Goal: Communication & Community: Share content

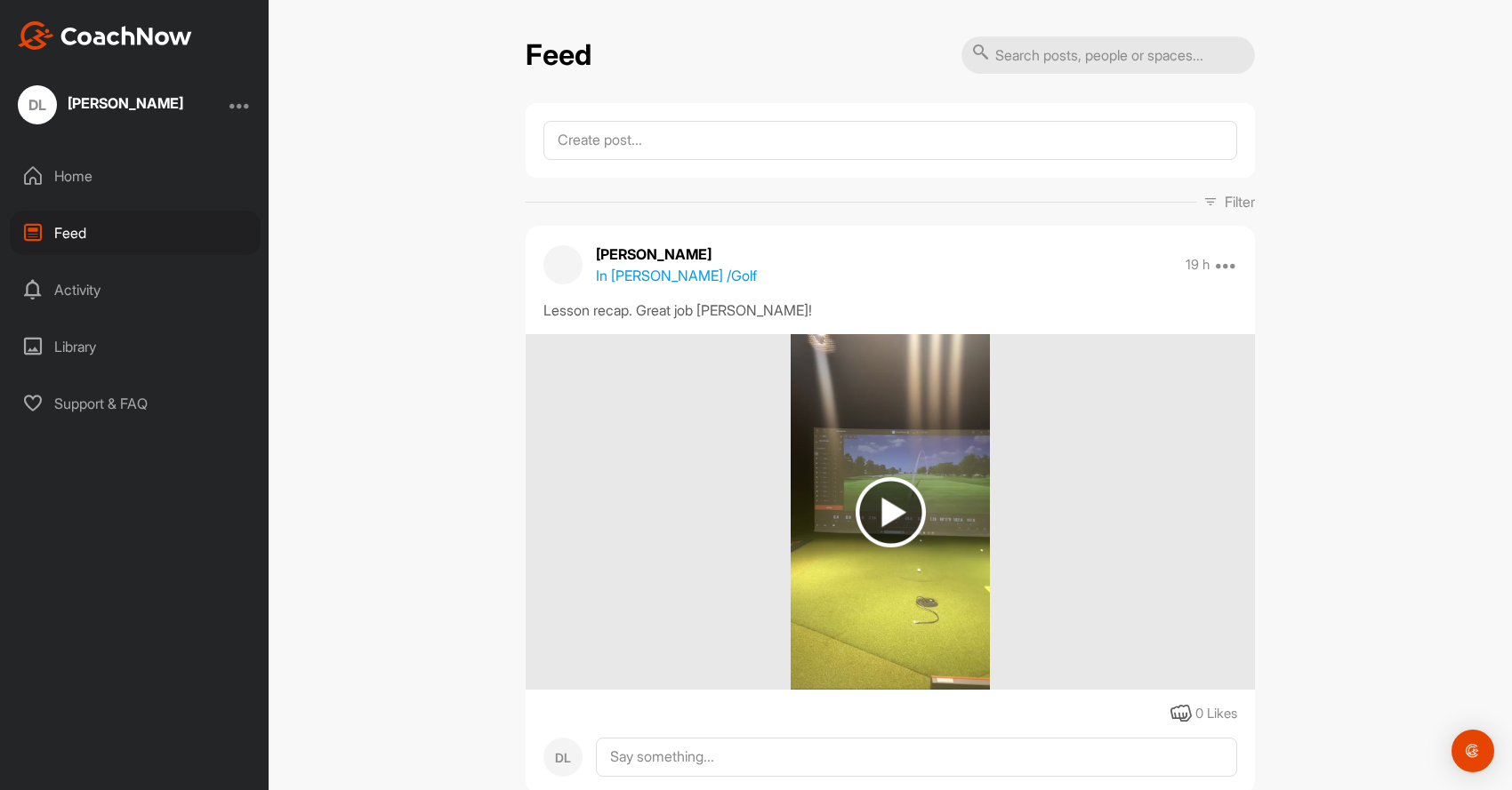
click at [907, 513] on img at bounding box center [890, 511] width 70 height 70
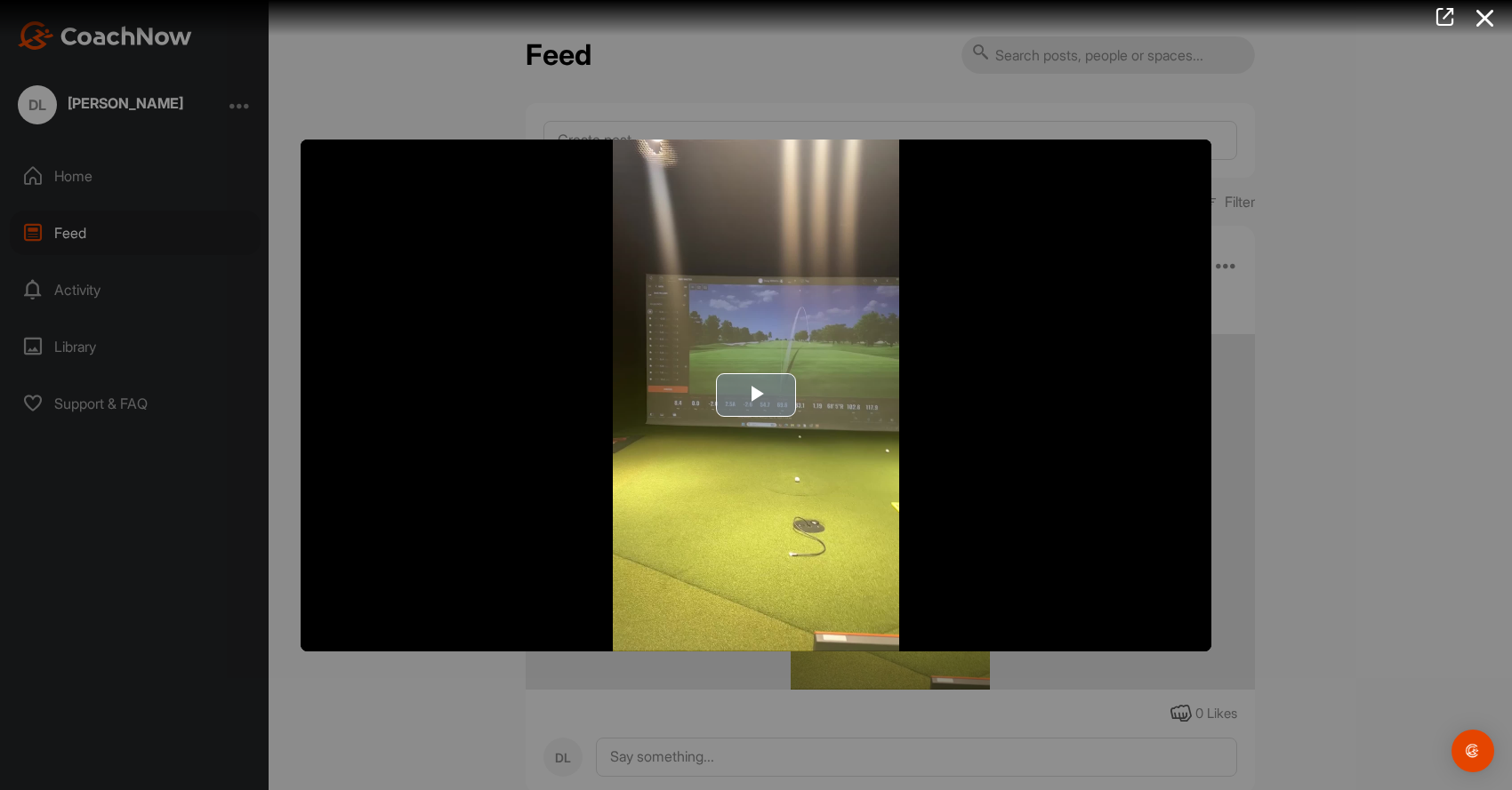
click at [756, 396] on span "Video Player" at bounding box center [756, 396] width 0 height 0
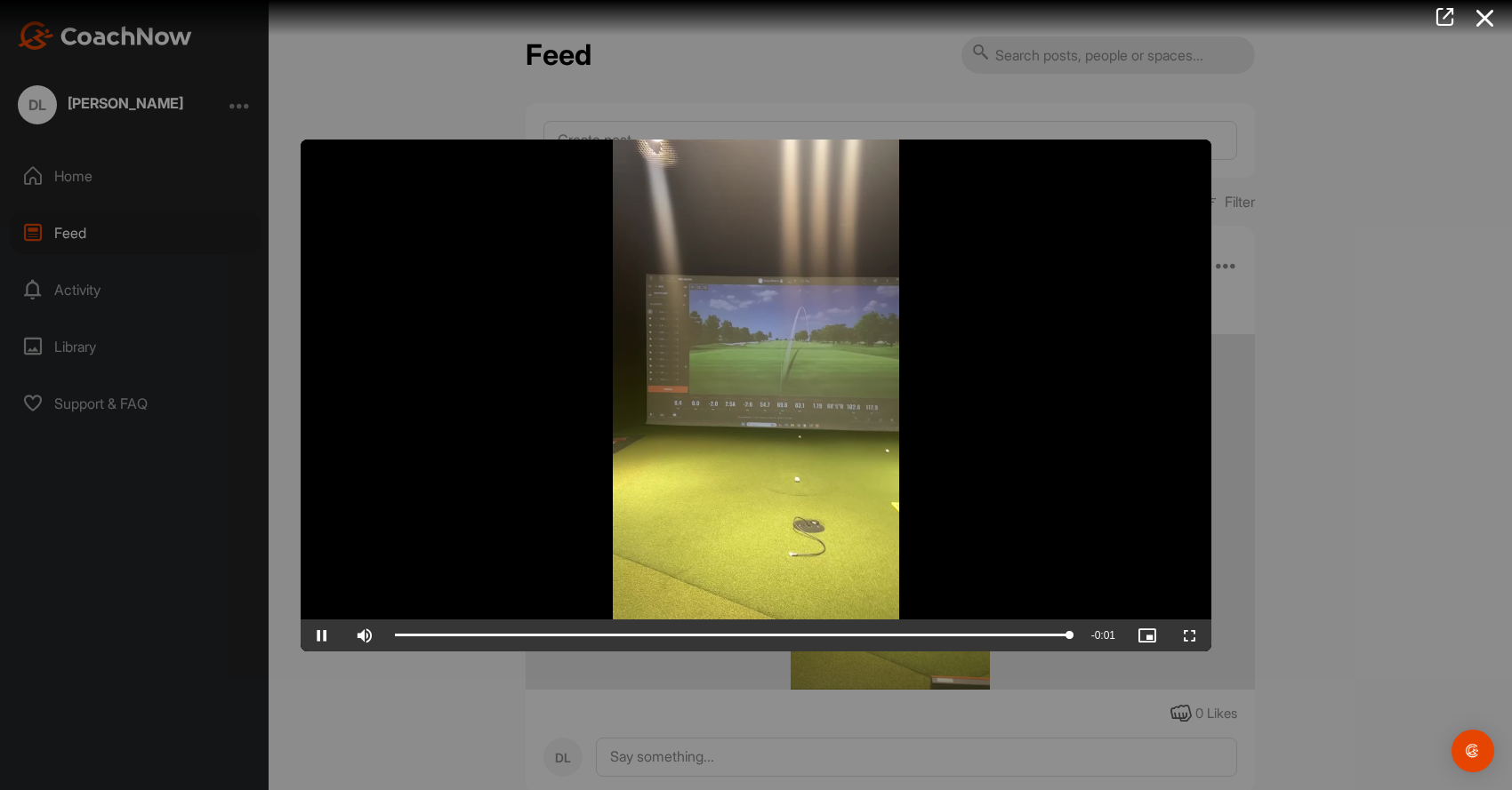
click at [322, 635] on span "Video Player" at bounding box center [323, 635] width 43 height 0
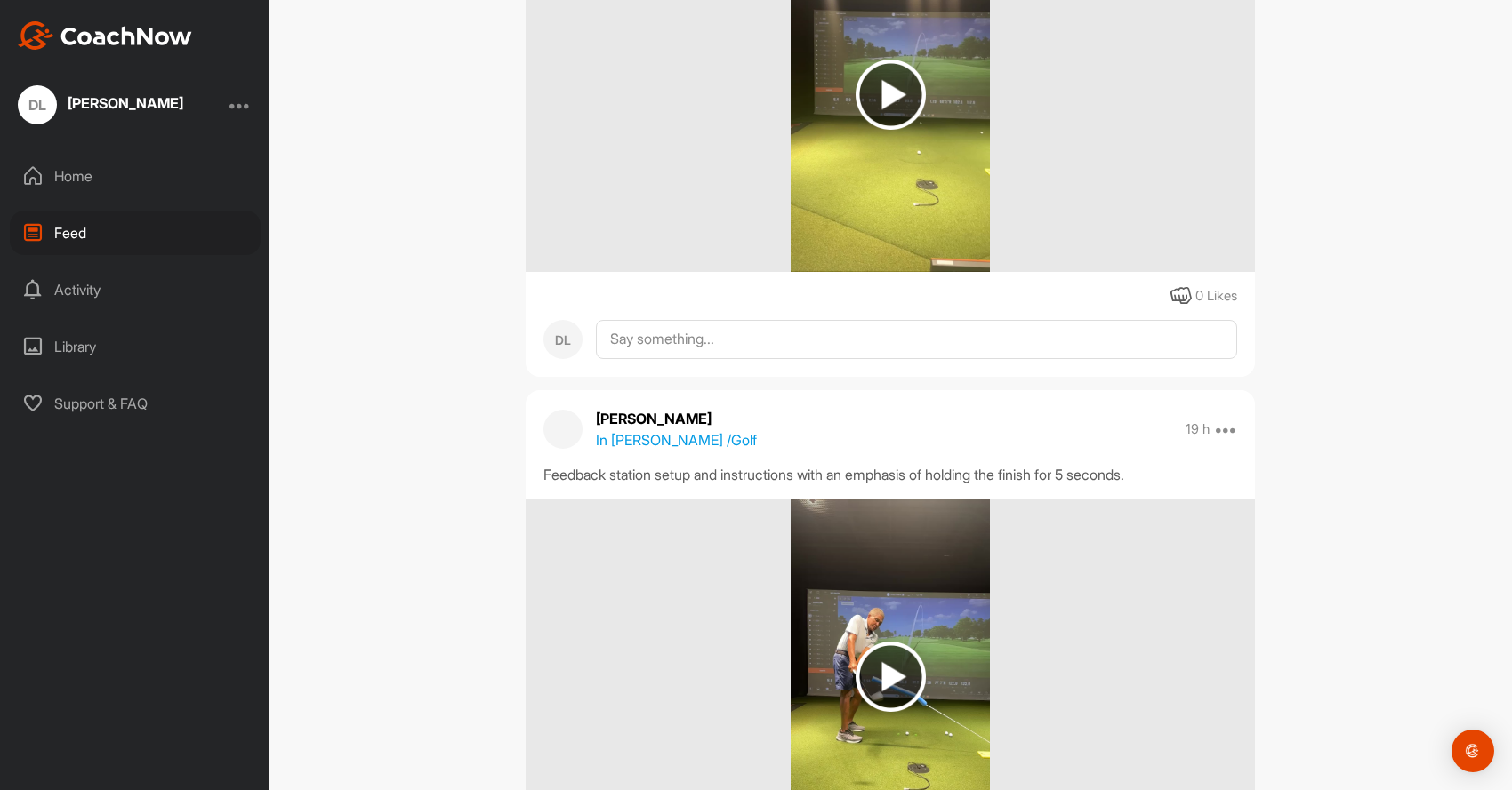
scroll to position [501, 0]
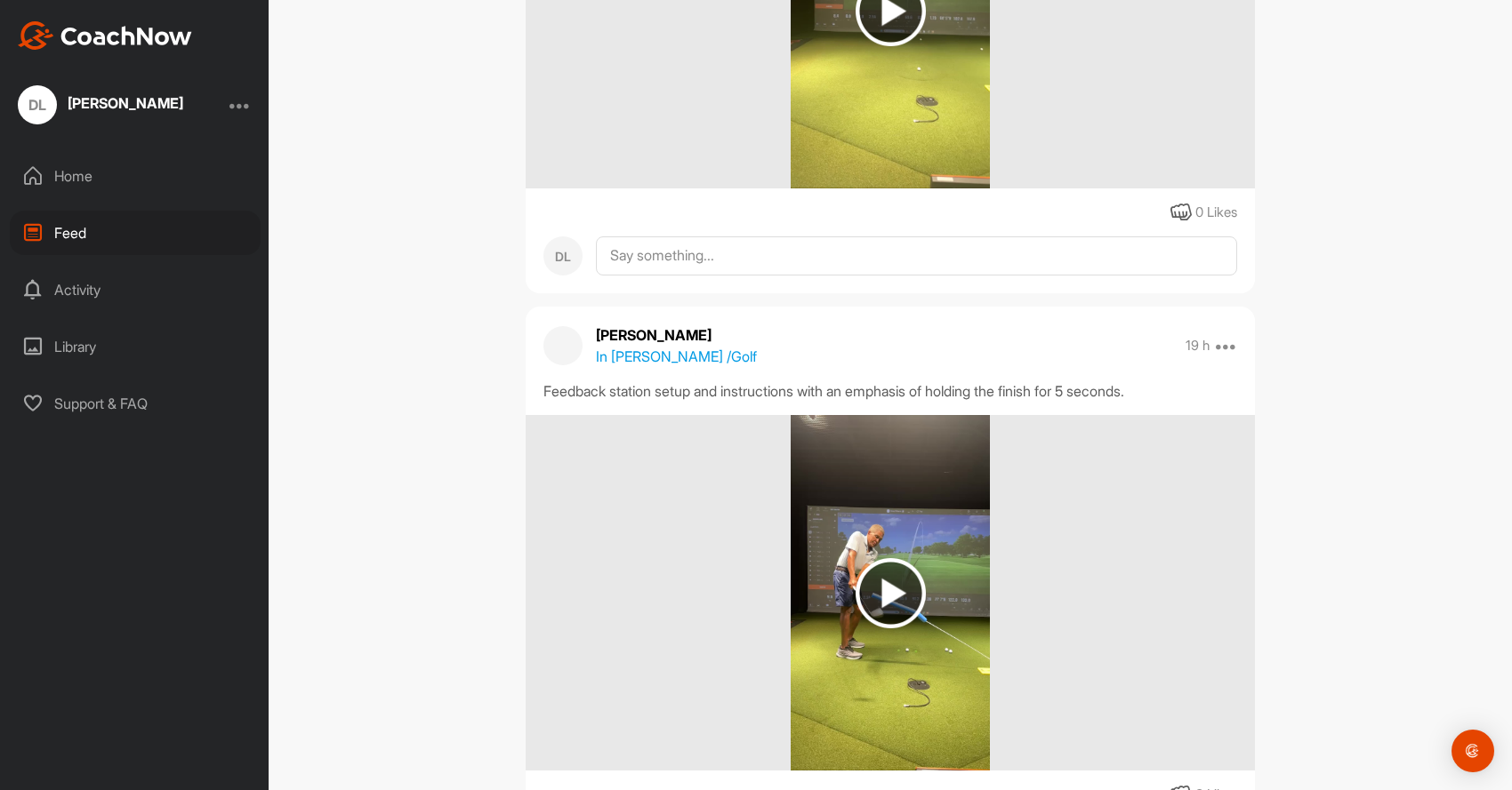
click at [893, 585] on img at bounding box center [890, 592] width 70 height 70
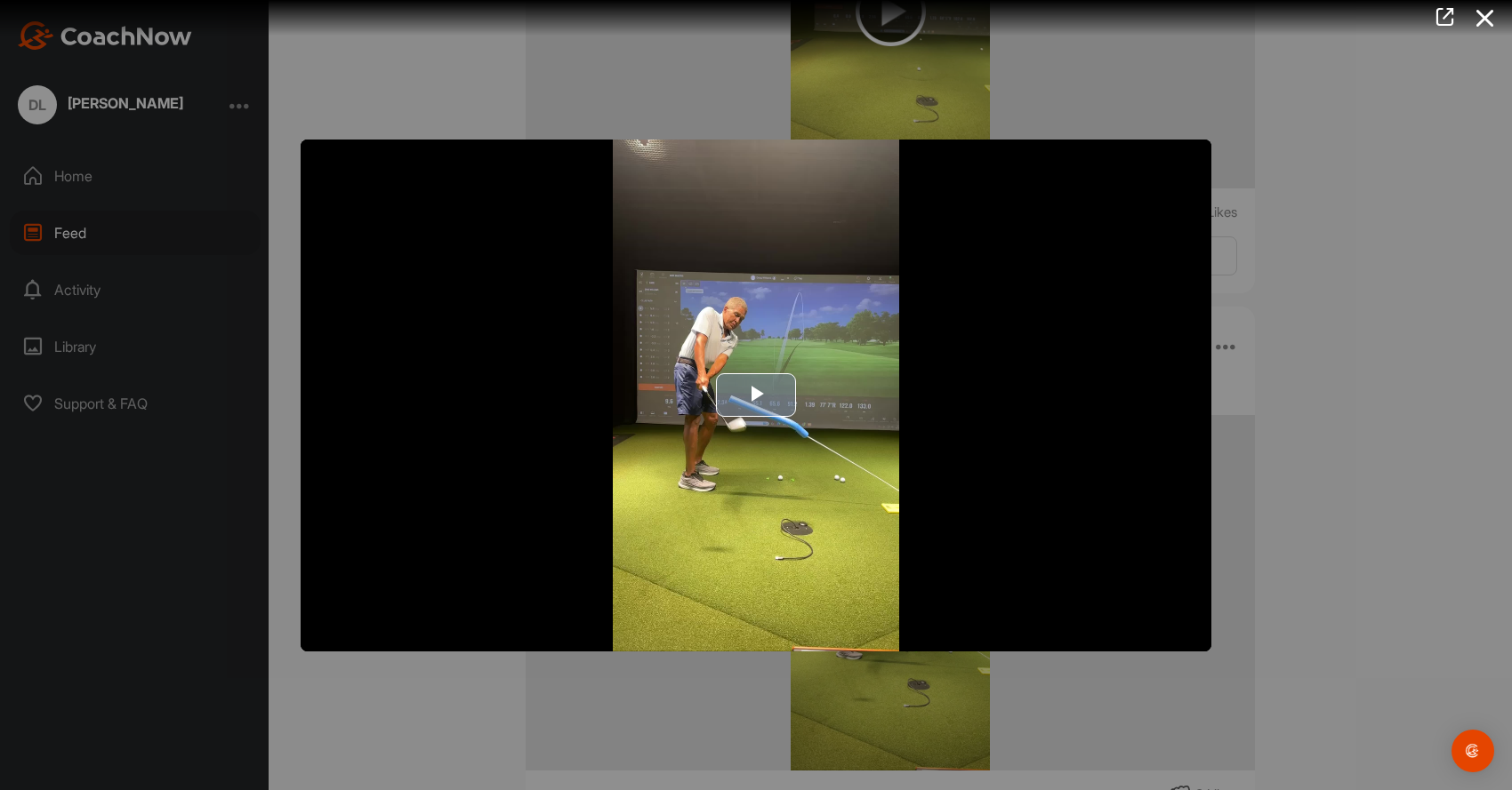
click at [756, 396] on span "Video Player" at bounding box center [756, 396] width 0 height 0
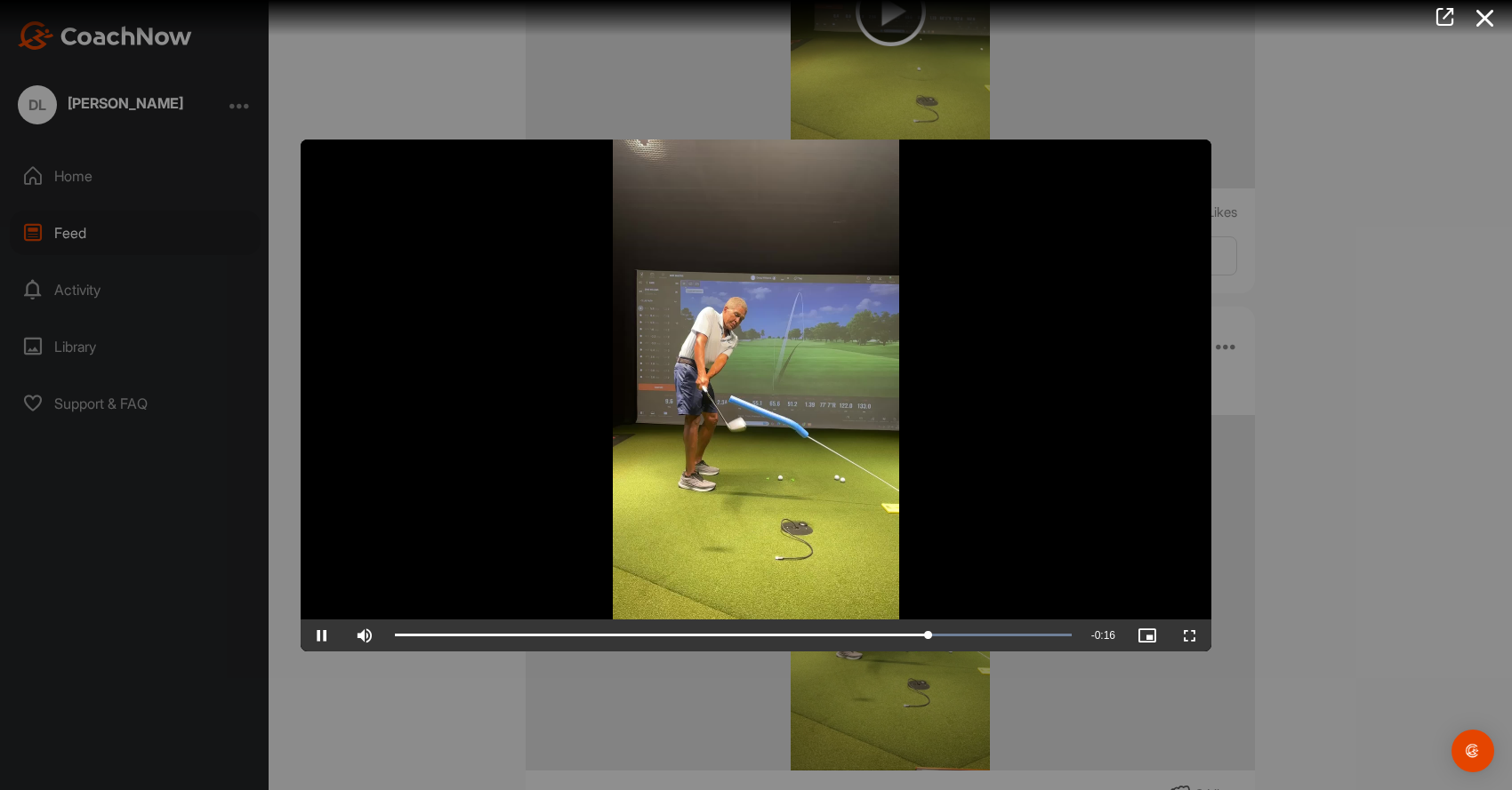
click at [321, 635] on span "Video Player" at bounding box center [323, 635] width 43 height 0
click at [368, 68] on div at bounding box center [756, 395] width 1512 height 790
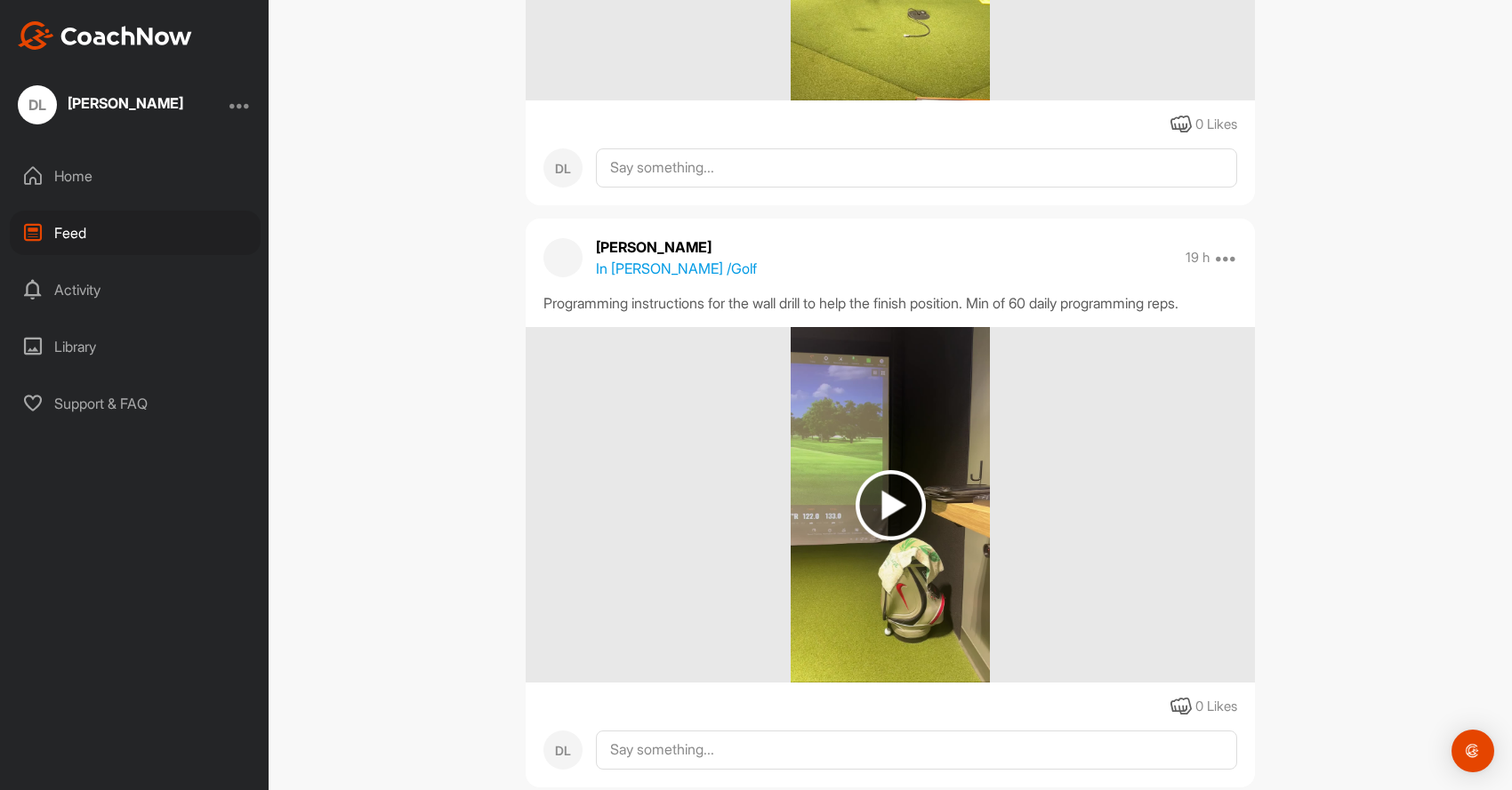
scroll to position [1173, 0]
click at [902, 501] on img at bounding box center [890, 504] width 70 height 70
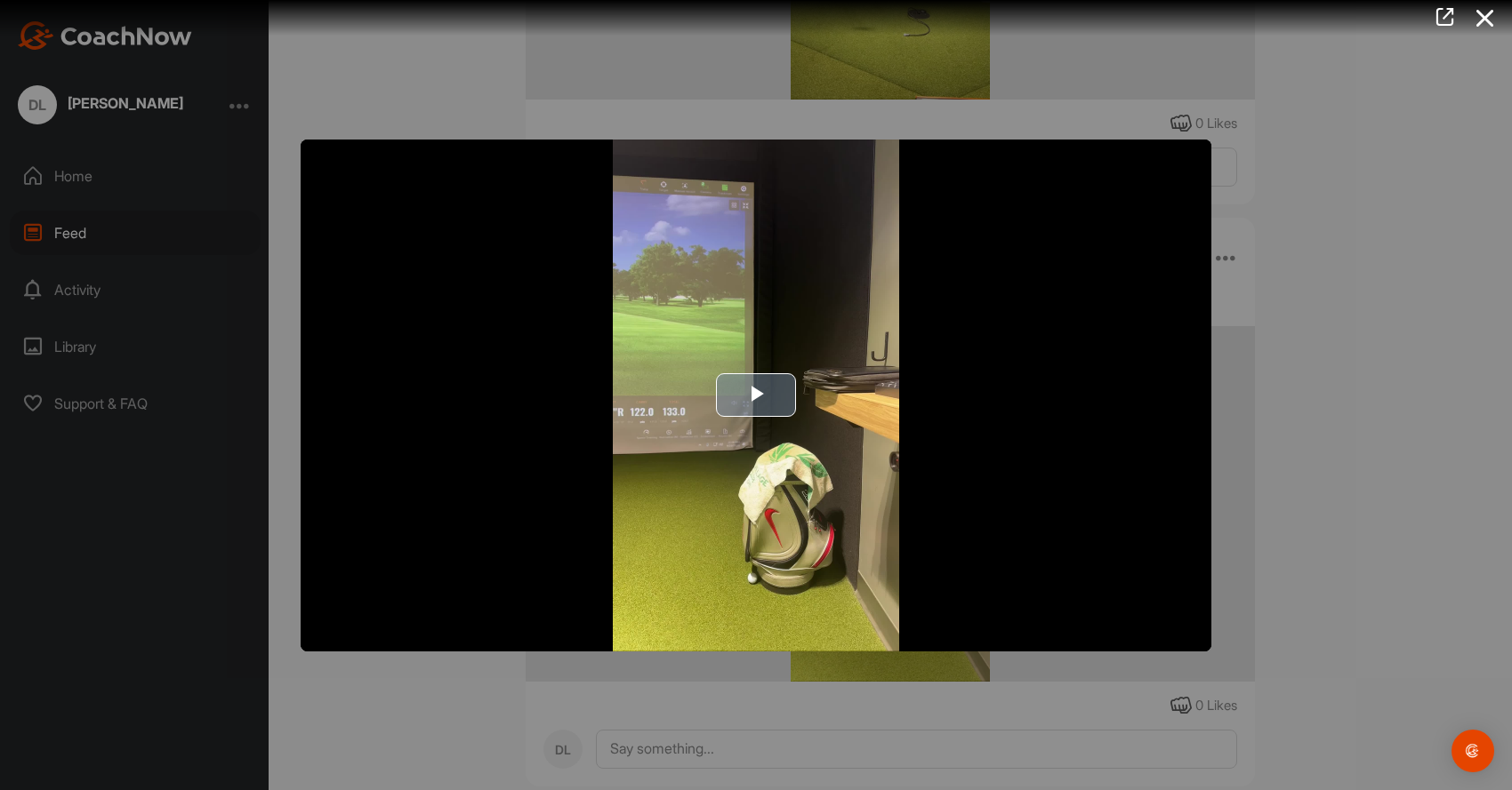
click at [756, 396] on span "Video Player" at bounding box center [756, 396] width 0 height 0
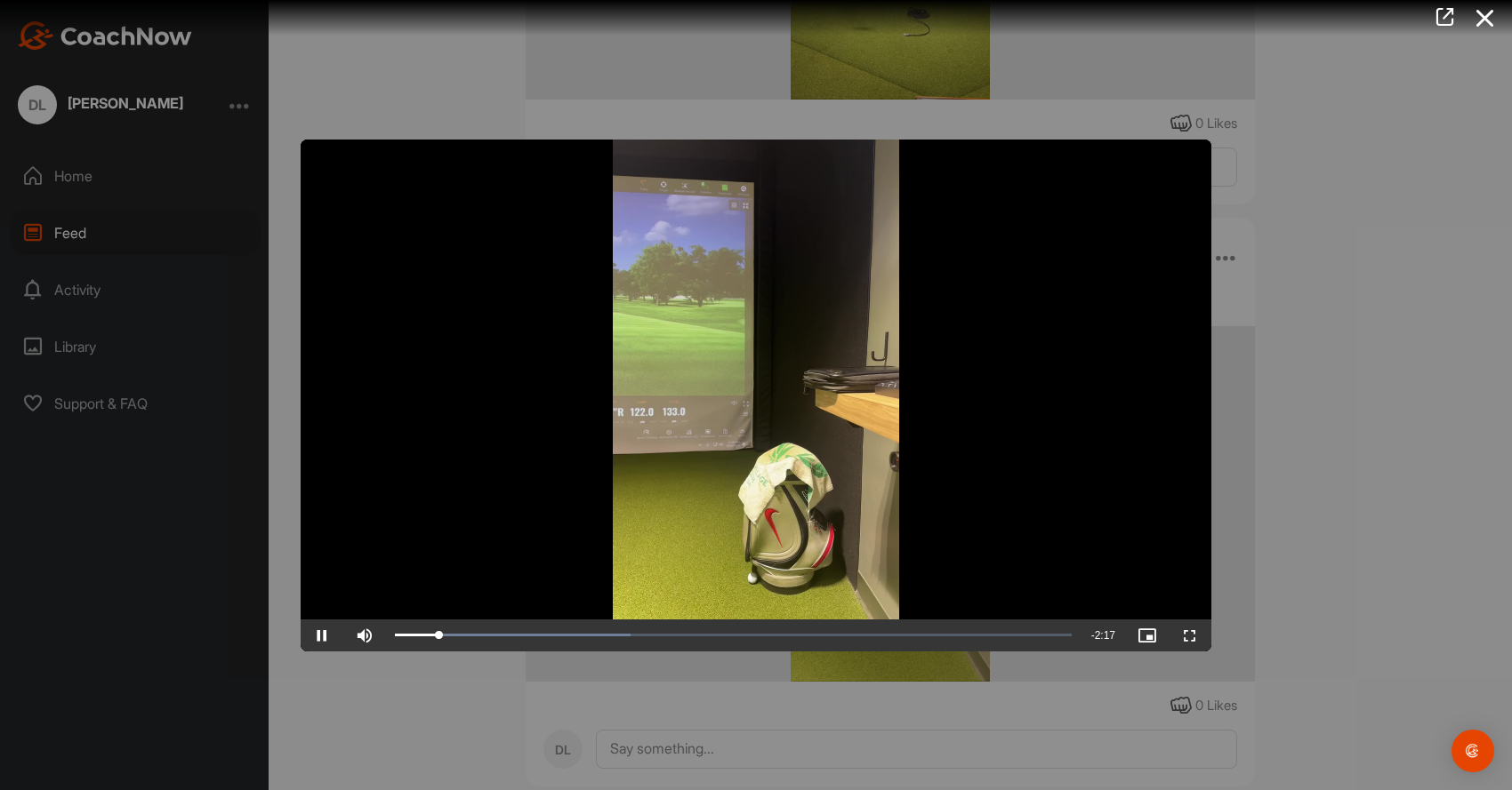
click at [325, 635] on span "Video Player" at bounding box center [323, 635] width 43 height 0
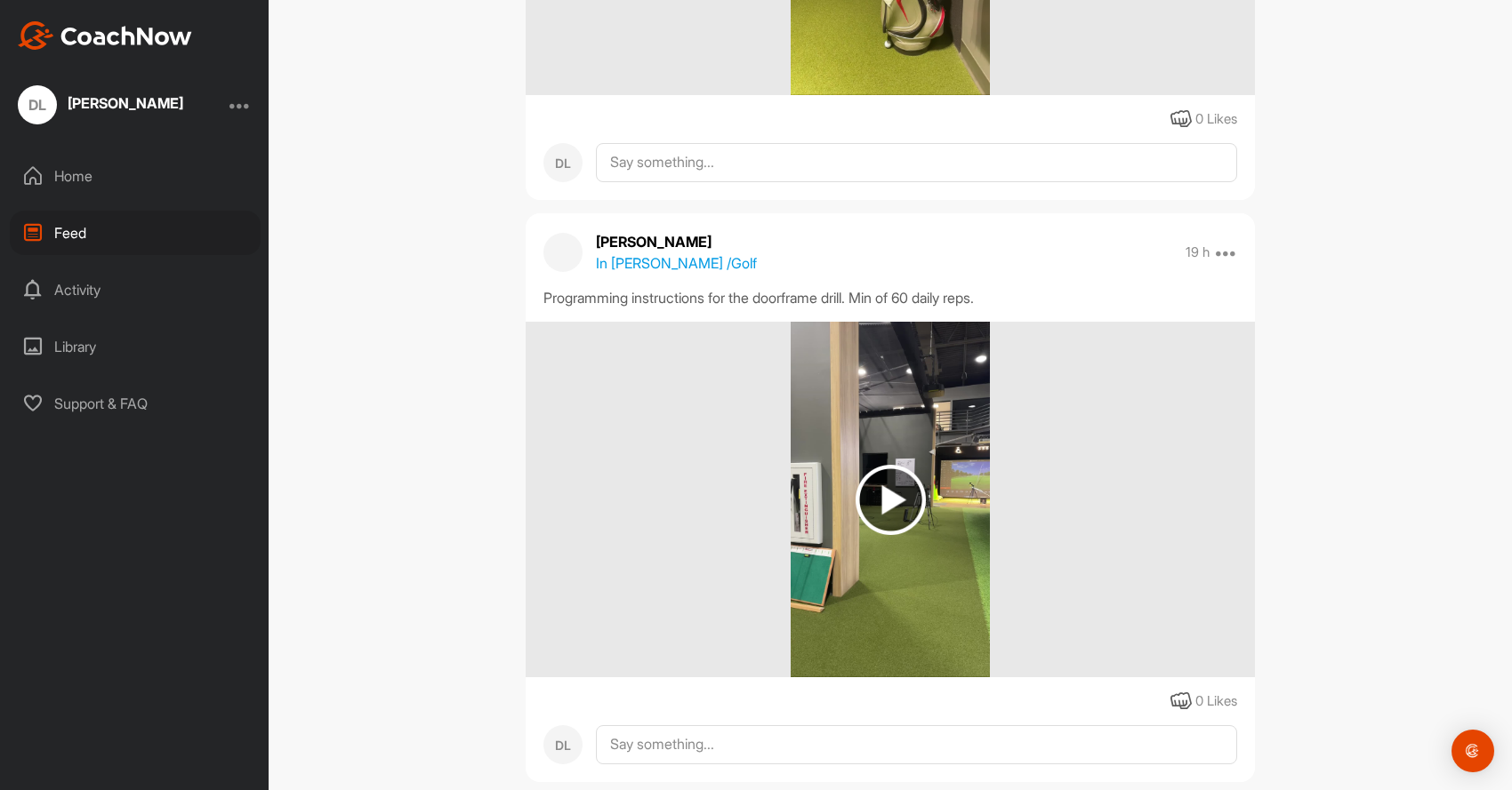
scroll to position [1762, 0]
click at [879, 495] on img at bounding box center [890, 497] width 70 height 70
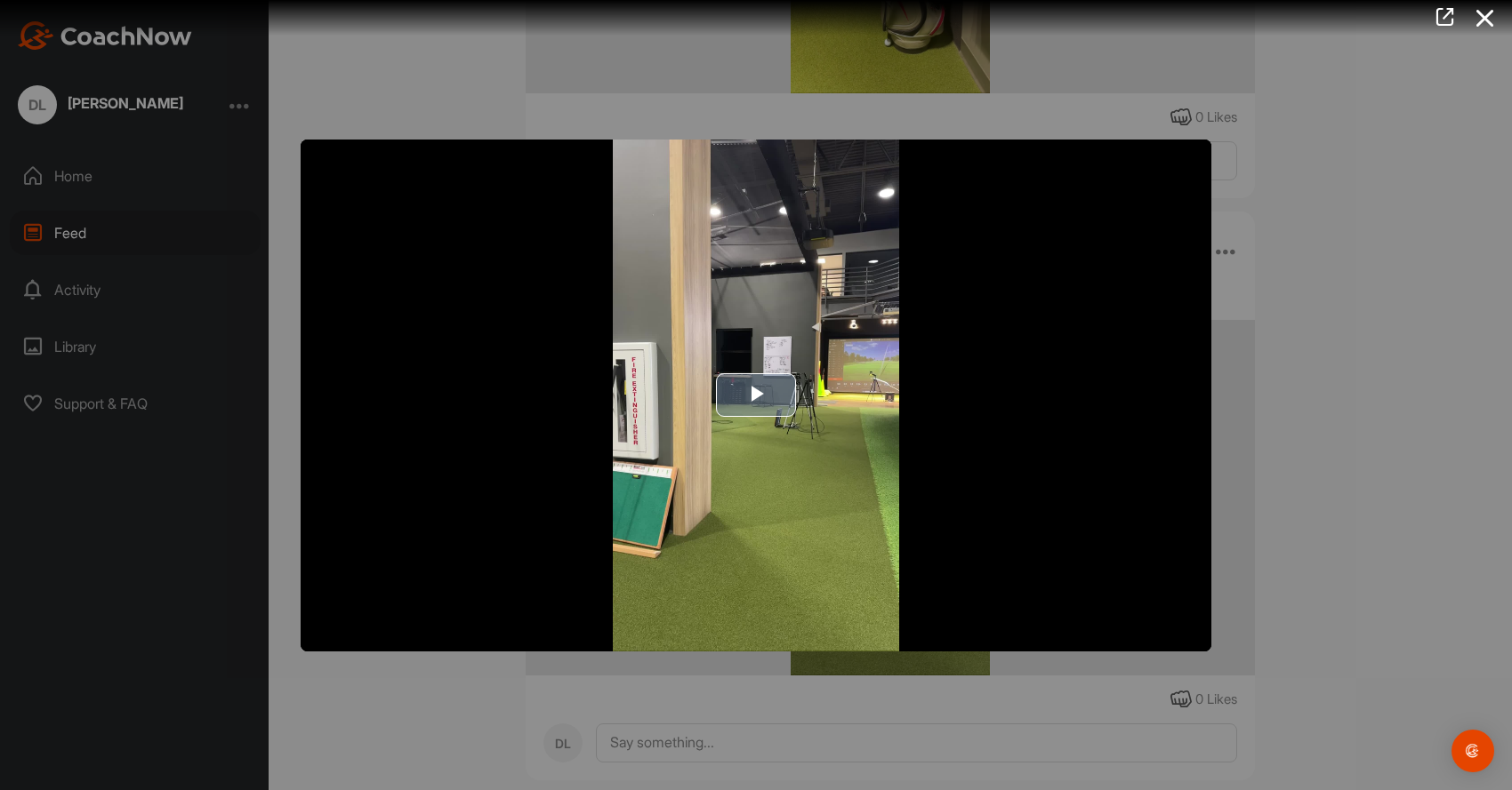
click at [756, 396] on span "Video Player" at bounding box center [756, 396] width 0 height 0
